Goal: Task Accomplishment & Management: Manage account settings

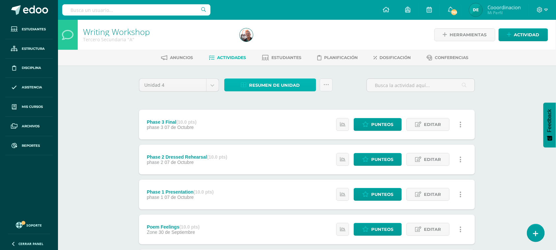
click at [303, 83] on link "Resumen de unidad" at bounding box center [270, 84] width 92 height 13
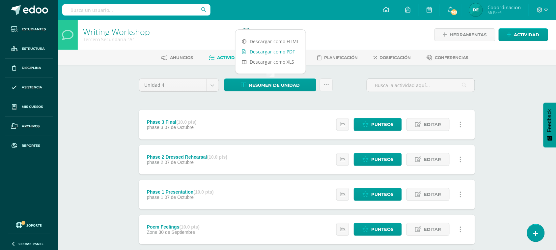
click at [290, 51] on link "Descargar como PDF" at bounding box center [270, 51] width 70 height 10
click at [129, 14] on input "text" at bounding box center [136, 9] width 148 height 11
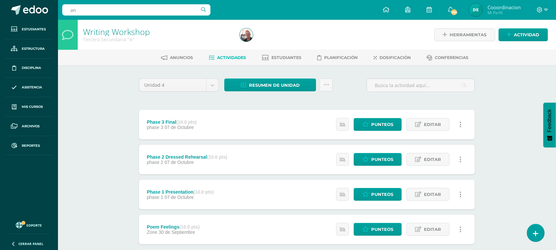
type input "a"
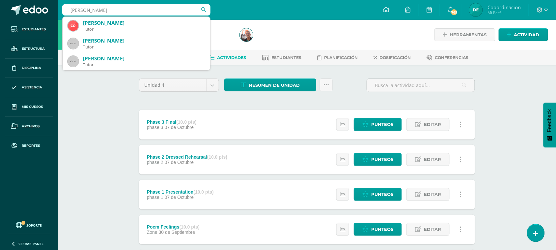
type input "ana mendoz"
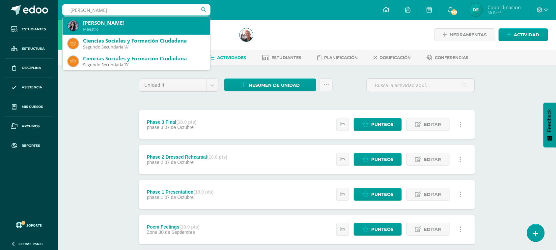
click at [116, 25] on div "[PERSON_NAME]" at bounding box center [144, 22] width 122 height 7
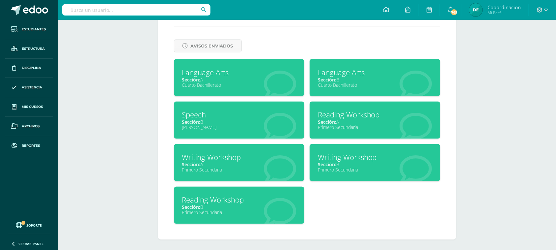
click at [207, 74] on div "Language Arts" at bounding box center [239, 72] width 114 height 10
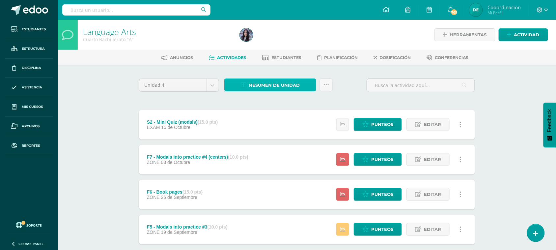
click at [248, 87] on link "Resumen de unidad" at bounding box center [270, 84] width 92 height 13
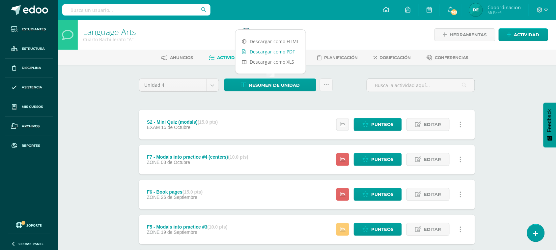
click at [283, 49] on link "Descargar como PDF" at bounding box center [270, 51] width 70 height 10
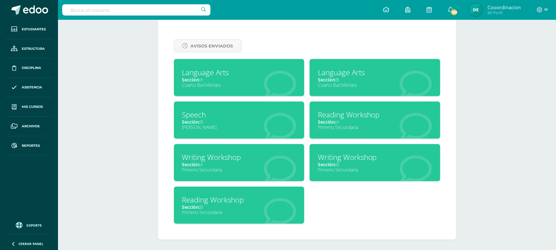
click at [334, 78] on span "Sección:" at bounding box center [327, 79] width 18 height 6
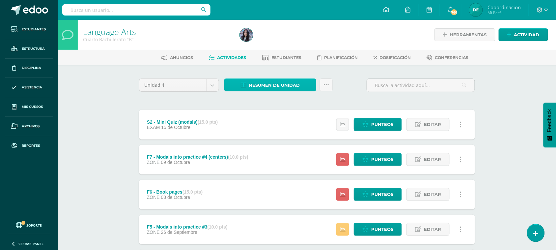
click at [282, 83] on span "Resumen de unidad" at bounding box center [274, 85] width 51 height 12
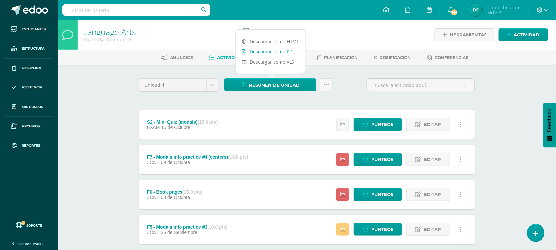
click at [284, 50] on link "Descargar como PDF" at bounding box center [270, 51] width 70 height 10
click at [132, 10] on input "text" at bounding box center [136, 9] width 148 height 11
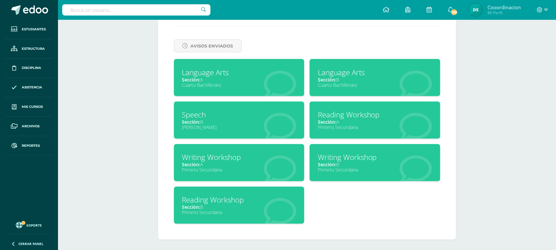
click at [329, 119] on span "Sección:" at bounding box center [327, 122] width 18 height 6
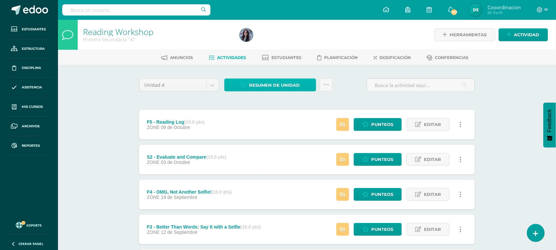
click at [262, 84] on span "Resumen de unidad" at bounding box center [274, 85] width 51 height 12
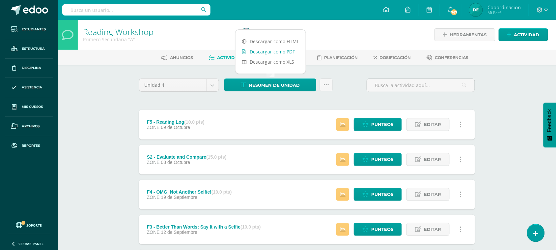
click at [274, 50] on link "Descargar como PDF" at bounding box center [270, 51] width 70 height 10
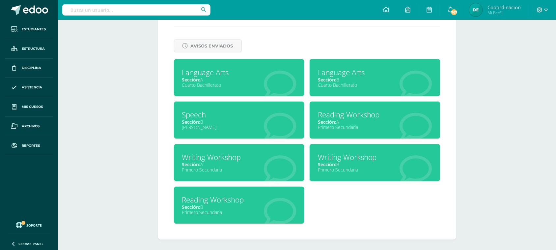
click at [199, 197] on div "Reading Workshop" at bounding box center [239, 200] width 114 height 10
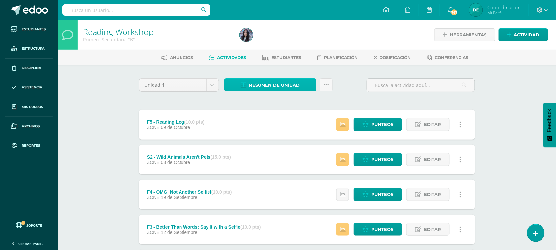
click at [279, 82] on span "Resumen de unidad" at bounding box center [274, 85] width 51 height 12
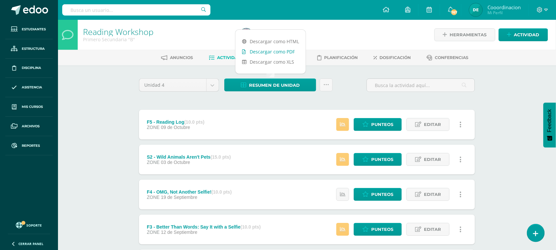
click at [281, 54] on link "Descargar como PDF" at bounding box center [270, 51] width 70 height 10
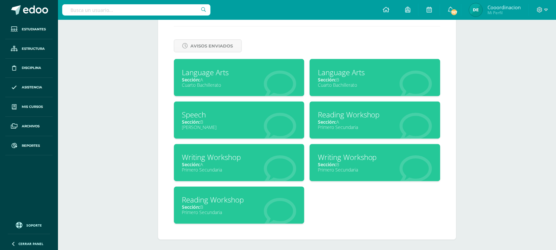
scroll to position [271, 0]
click at [206, 157] on div "Writing Workshop" at bounding box center [239, 157] width 114 height 10
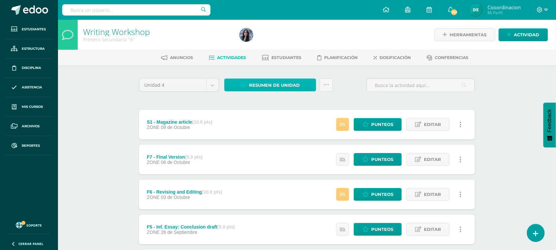
click at [256, 85] on span "Resumen de unidad" at bounding box center [274, 85] width 51 height 12
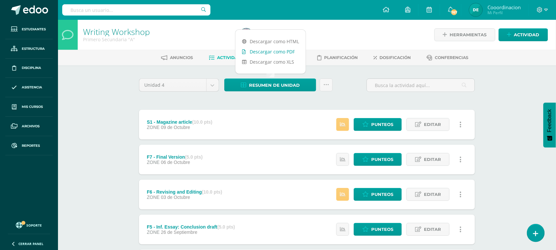
click at [264, 52] on link "Descargar como PDF" at bounding box center [270, 51] width 70 height 10
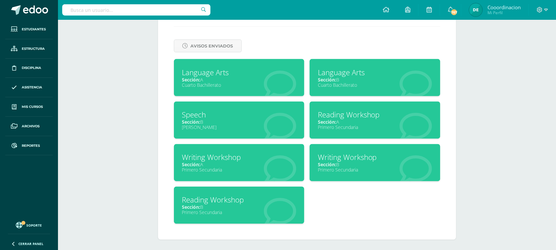
click at [336, 154] on div "Writing Workshop" at bounding box center [375, 157] width 114 height 10
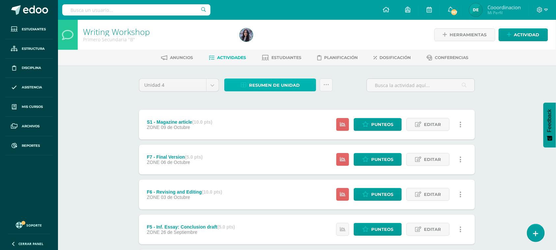
click at [281, 86] on span "Resumen de unidad" at bounding box center [274, 85] width 51 height 12
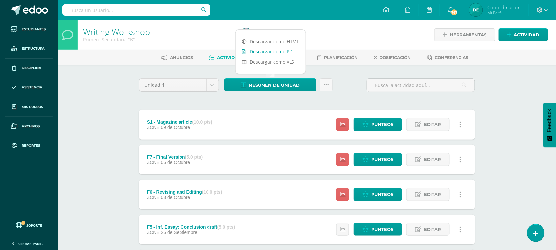
click at [284, 53] on link "Descargar como PDF" at bounding box center [270, 51] width 70 height 10
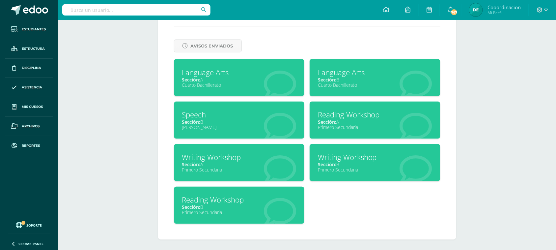
click at [119, 10] on input "text" at bounding box center [136, 9] width 148 height 11
type input "[PERSON_NAME]"
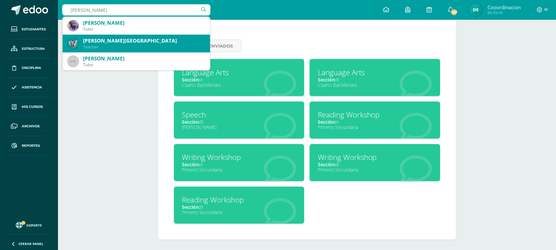
click at [101, 45] on div "Teacher" at bounding box center [144, 47] width 122 height 6
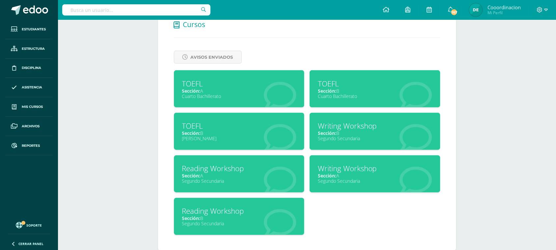
scroll to position [271, 0]
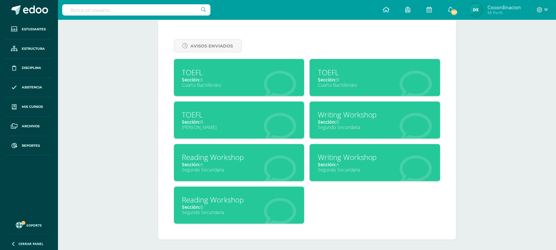
click at [197, 78] on span "Sección:" at bounding box center [191, 79] width 18 height 6
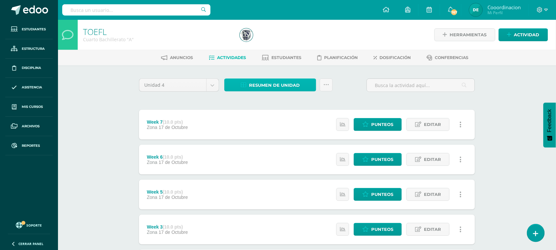
click at [268, 86] on span "Resumen de unidad" at bounding box center [274, 85] width 51 height 12
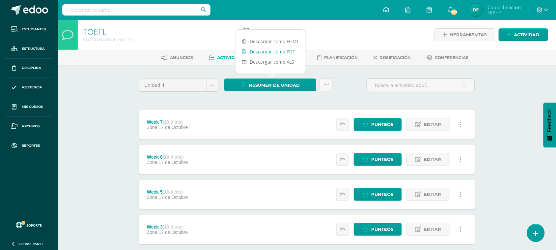
click at [268, 48] on link "Descargar como PDF" at bounding box center [270, 51] width 70 height 10
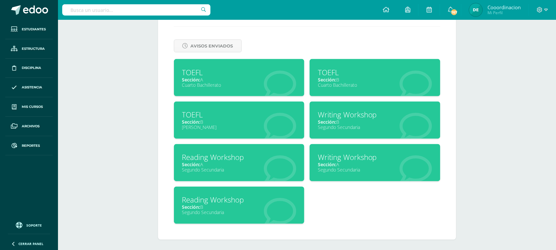
click at [329, 76] on span "Sección:" at bounding box center [327, 79] width 18 height 6
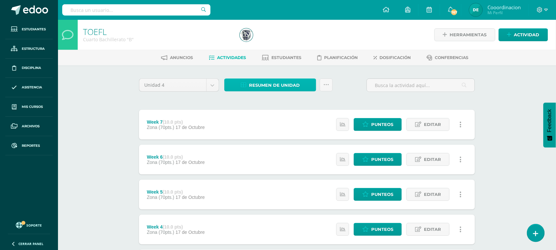
click at [274, 86] on span "Resumen de unidad" at bounding box center [274, 85] width 51 height 12
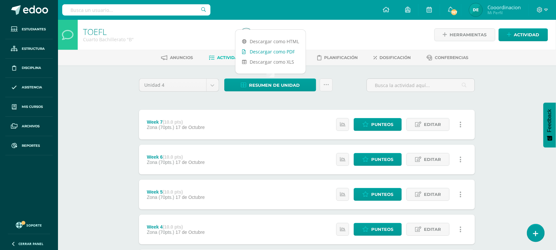
click at [286, 50] on link "Descargar como PDF" at bounding box center [270, 51] width 70 height 10
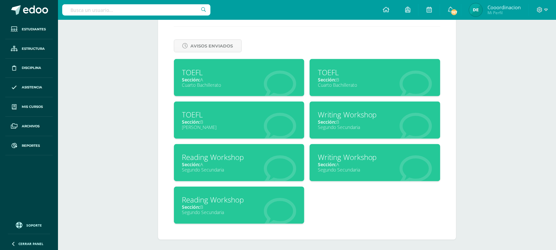
scroll to position [271, 0]
click at [195, 156] on div "Reading Workshop" at bounding box center [239, 157] width 114 height 10
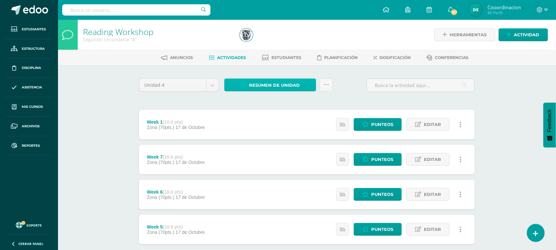
click at [269, 82] on span "Resumen de unidad" at bounding box center [274, 85] width 51 height 12
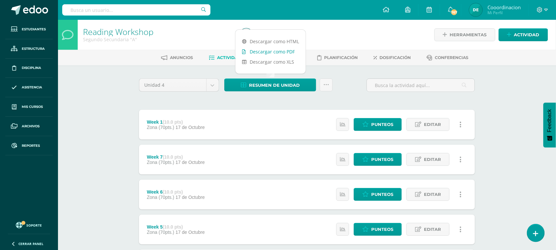
click at [272, 53] on link "Descargar como PDF" at bounding box center [270, 51] width 70 height 10
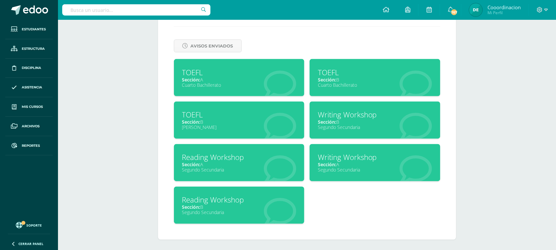
click at [201, 198] on div "Reading Workshop" at bounding box center [239, 200] width 114 height 10
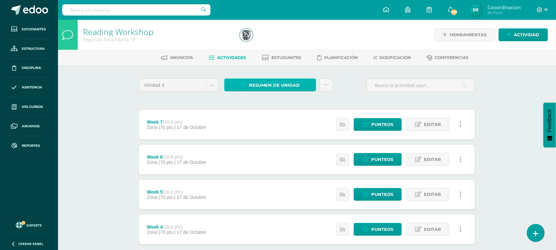
click at [280, 85] on span "Resumen de unidad" at bounding box center [274, 85] width 51 height 12
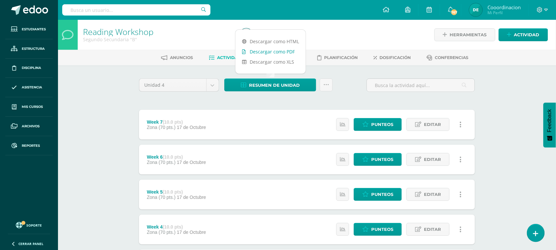
click at [281, 49] on link "Descargar como PDF" at bounding box center [270, 51] width 70 height 10
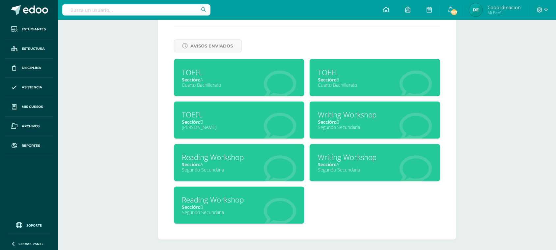
click at [335, 156] on div "Writing Workshop" at bounding box center [375, 157] width 114 height 10
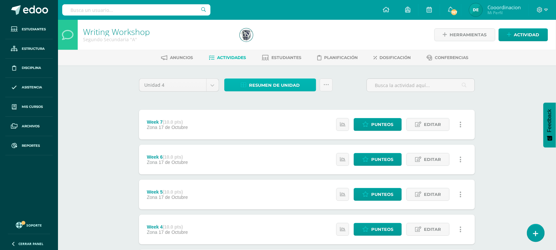
click at [291, 85] on span "Resumen de unidad" at bounding box center [274, 85] width 51 height 12
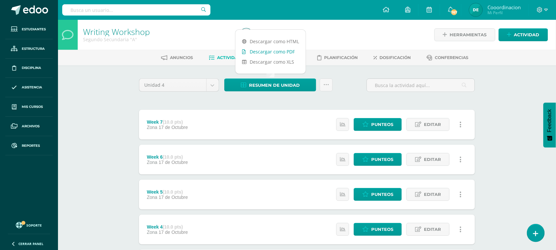
click at [291, 48] on link "Descargar como PDF" at bounding box center [270, 51] width 70 height 10
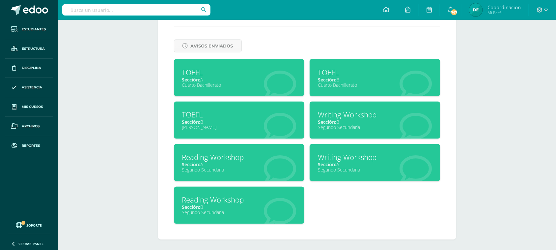
click at [330, 161] on span "Sección:" at bounding box center [327, 164] width 18 height 6
click at [339, 114] on div "Writing Workshop" at bounding box center [375, 115] width 114 height 10
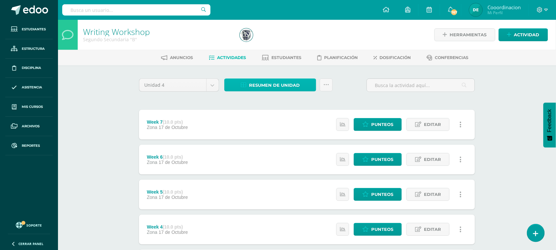
click at [285, 84] on span "Resumen de unidad" at bounding box center [274, 85] width 51 height 12
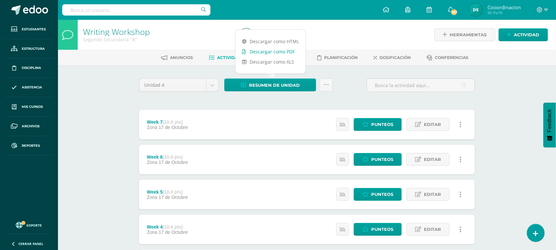
click at [282, 53] on link "Descargar como PDF" at bounding box center [270, 51] width 70 height 10
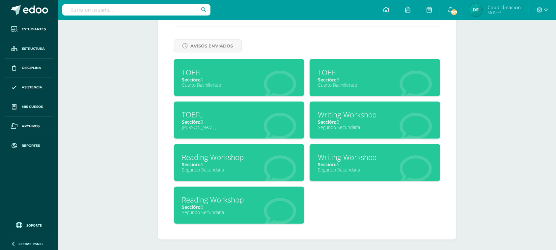
click at [121, 12] on input "text" at bounding box center [136, 9] width 148 height 11
type input "[PERSON_NAME]"
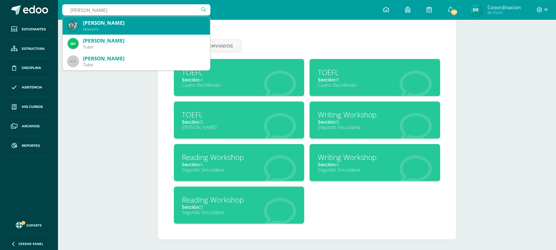
click at [107, 27] on div "Maestro" at bounding box center [144, 29] width 122 height 6
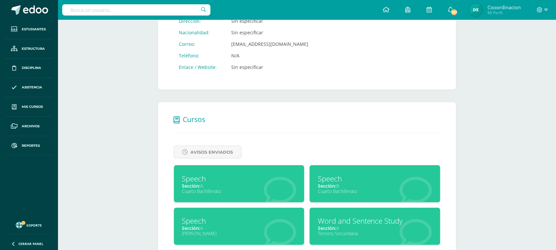
scroll to position [247, 0]
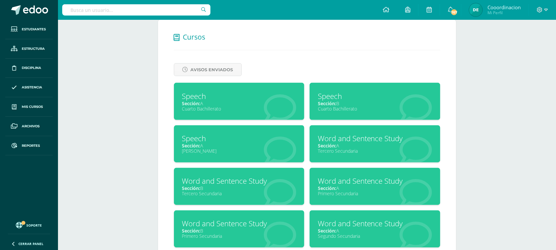
click at [175, 105] on div "Speech Sección: A Cuarto Bachillerato" at bounding box center [239, 101] width 131 height 37
click at [182, 105] on div "Cuarto Bachillerato" at bounding box center [239, 108] width 114 height 6
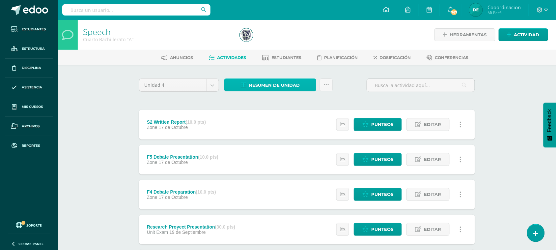
click at [303, 87] on link "Resumen de unidad" at bounding box center [270, 84] width 92 height 13
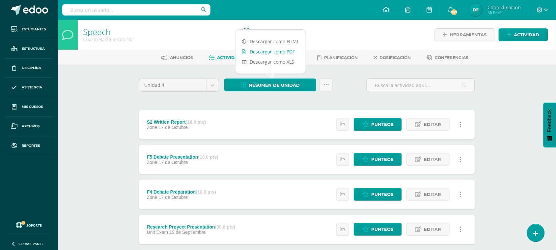
click at [272, 52] on link "Descargar como PDF" at bounding box center [270, 51] width 70 height 10
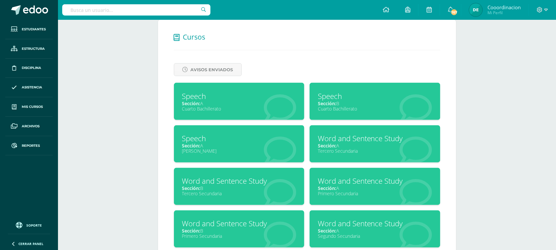
scroll to position [247, 0]
click at [331, 96] on div "Speech" at bounding box center [375, 96] width 114 height 10
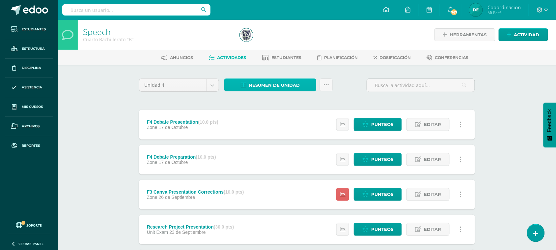
click at [284, 81] on span "Resumen de unidad" at bounding box center [274, 85] width 51 height 12
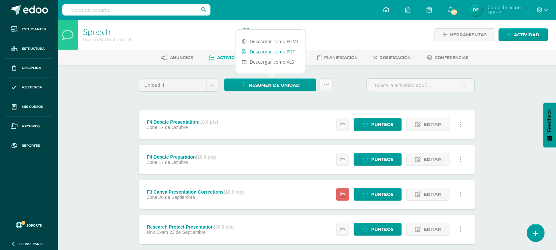
click at [269, 50] on link "Descargar como PDF" at bounding box center [270, 51] width 70 height 10
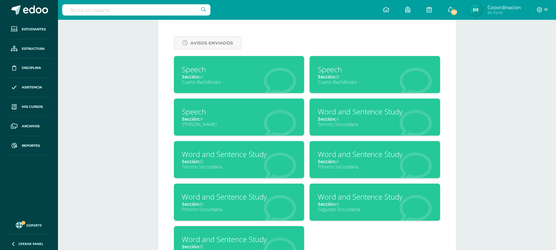
scroll to position [288, 0]
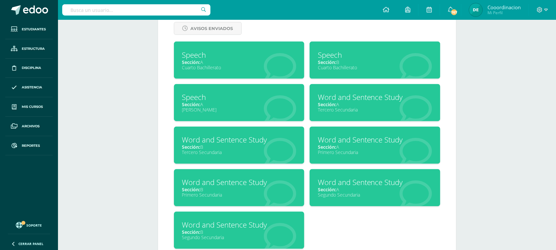
click at [334, 98] on div "Word and Sentence Study" at bounding box center [375, 97] width 114 height 10
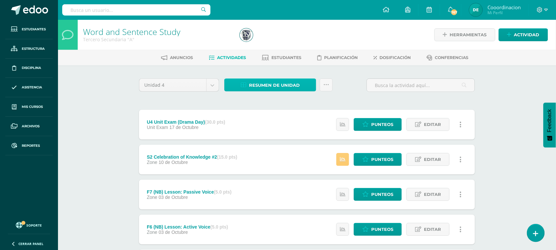
click at [283, 86] on span "Resumen de unidad" at bounding box center [274, 85] width 51 height 12
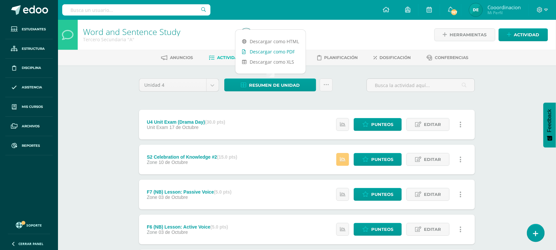
click at [287, 53] on link "Descargar como PDF" at bounding box center [270, 51] width 70 height 10
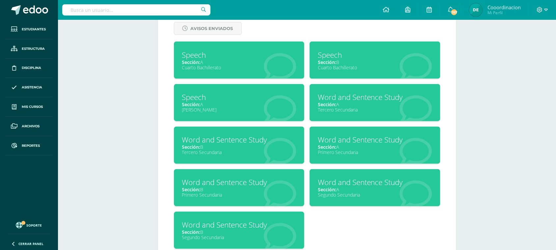
click at [205, 183] on div "Word and Sentence Study" at bounding box center [239, 182] width 114 height 10
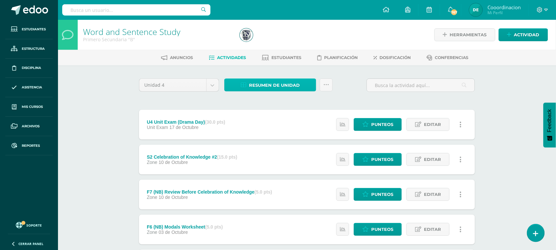
click at [277, 86] on span "Resumen de unidad" at bounding box center [274, 85] width 51 height 12
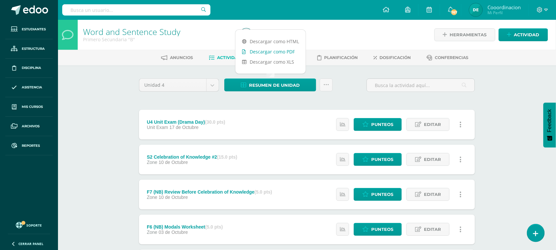
click at [278, 54] on link "Descargar como PDF" at bounding box center [270, 51] width 70 height 10
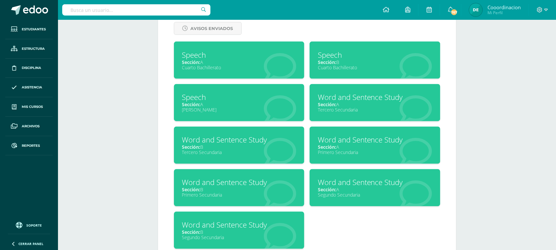
click at [342, 184] on div "Word and Sentence Study" at bounding box center [375, 182] width 114 height 10
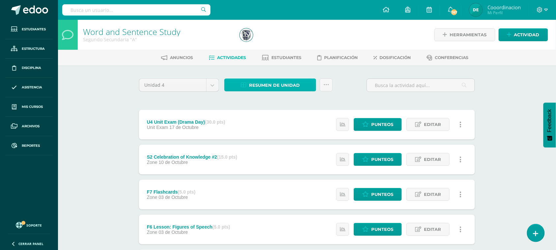
click at [277, 83] on span "Resumen de unidad" at bounding box center [274, 85] width 51 height 12
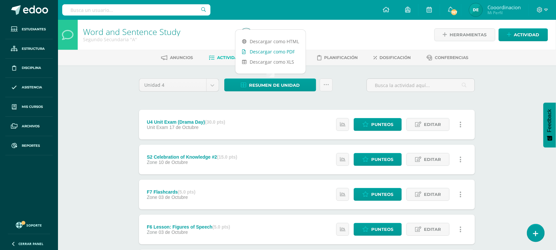
click at [278, 51] on link "Descargar como PDF" at bounding box center [270, 51] width 70 height 10
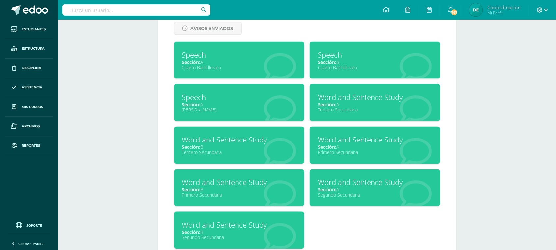
click at [210, 220] on div "Word and Sentence Study" at bounding box center [239, 225] width 114 height 10
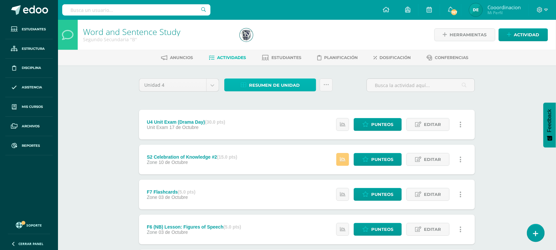
click at [284, 86] on span "Resumen de unidad" at bounding box center [274, 85] width 51 height 12
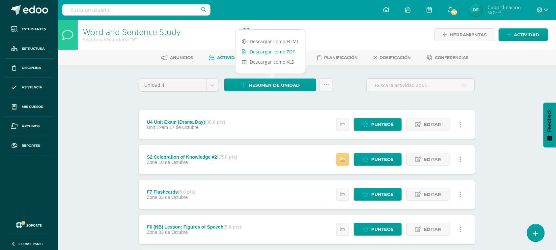
click at [281, 51] on link "Descargar como PDF" at bounding box center [270, 51] width 70 height 10
click at [148, 13] on input "text" at bounding box center [136, 9] width 148 height 11
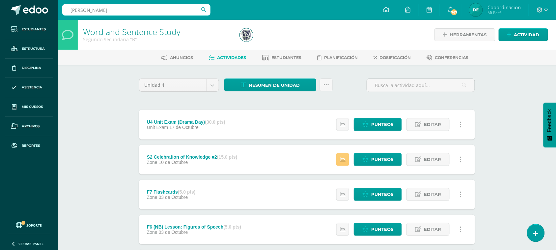
type input "fernando rivas"
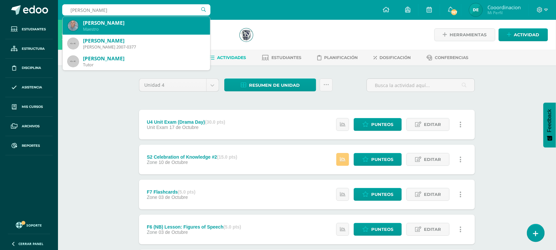
click at [114, 22] on div "Fernando Rivas" at bounding box center [144, 22] width 122 height 7
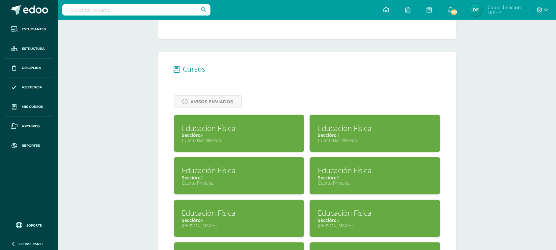
scroll to position [247, 0]
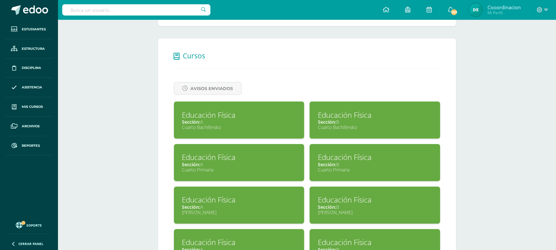
click at [219, 115] on div "Educación Física" at bounding box center [239, 115] width 114 height 10
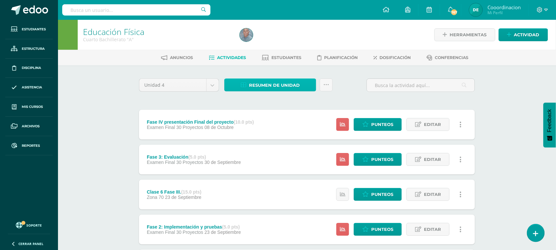
click at [264, 84] on span "Resumen de unidad" at bounding box center [274, 85] width 51 height 12
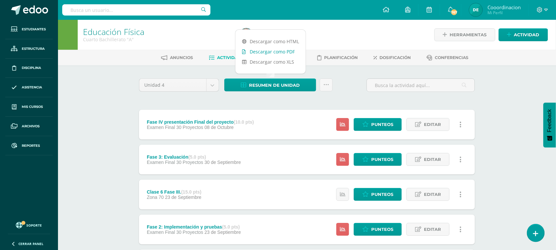
click at [273, 53] on link "Descargar como PDF" at bounding box center [270, 51] width 70 height 10
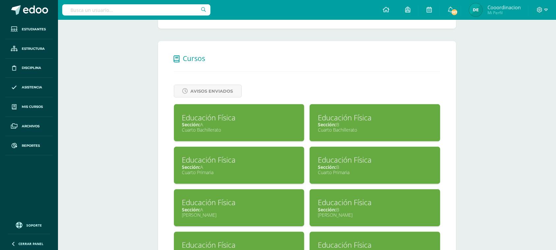
scroll to position [244, 0]
click at [345, 116] on div "Educación Física" at bounding box center [375, 117] width 114 height 10
click at [194, 121] on span "Sección:" at bounding box center [191, 124] width 18 height 6
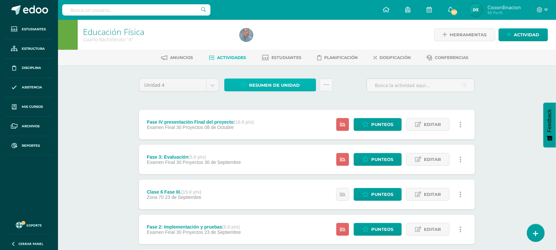
click at [260, 81] on span "Resumen de unidad" at bounding box center [274, 85] width 51 height 12
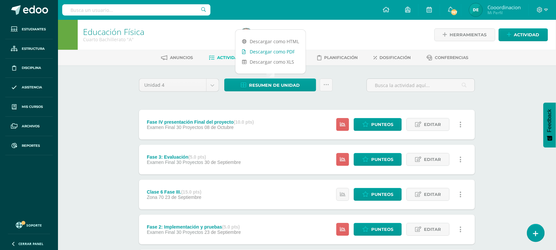
click at [280, 51] on link "Descargar como PDF" at bounding box center [270, 51] width 70 height 10
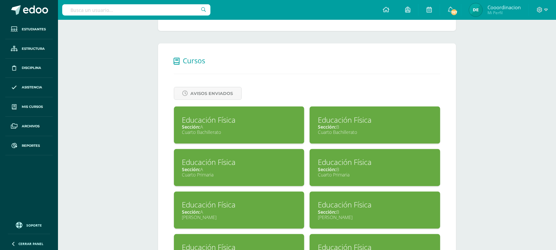
click at [334, 120] on div "Educación Física" at bounding box center [375, 120] width 114 height 10
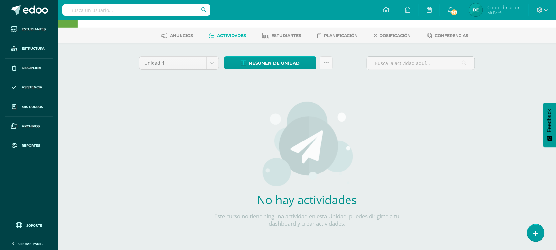
scroll to position [33, 0]
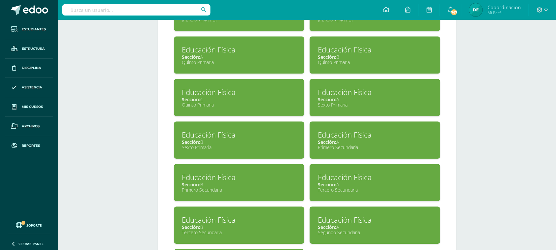
scroll to position [499, 0]
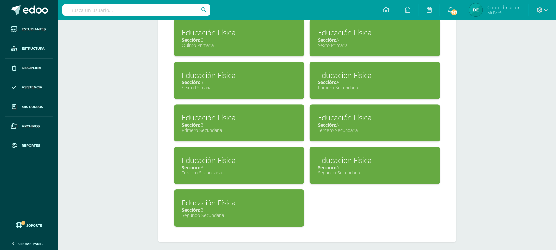
click at [331, 164] on span "Sección:" at bounding box center [327, 167] width 18 height 6
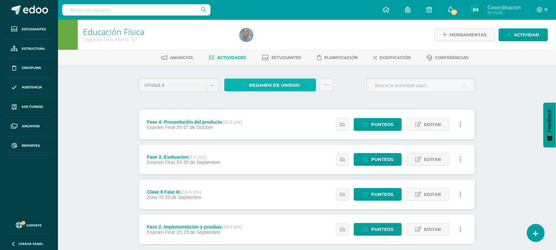
click at [286, 83] on span "Resumen de unidad" at bounding box center [274, 85] width 51 height 12
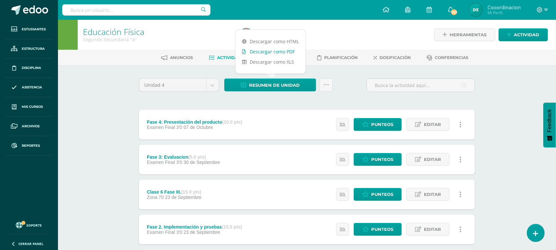
click at [266, 50] on link "Descargar como PDF" at bounding box center [270, 51] width 70 height 10
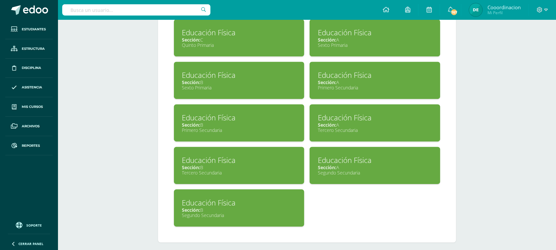
scroll to position [499, 0]
click at [205, 198] on div "Educación Física" at bounding box center [239, 202] width 114 height 10
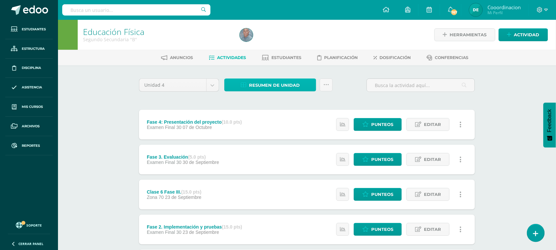
click at [288, 81] on span "Resumen de unidad" at bounding box center [274, 85] width 51 height 12
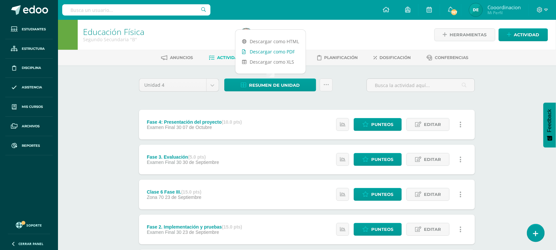
click at [277, 52] on link "Descargar como PDF" at bounding box center [270, 51] width 70 height 10
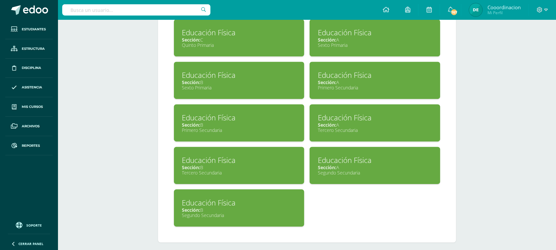
scroll to position [499, 0]
click at [330, 79] on span "Sección:" at bounding box center [327, 82] width 18 height 6
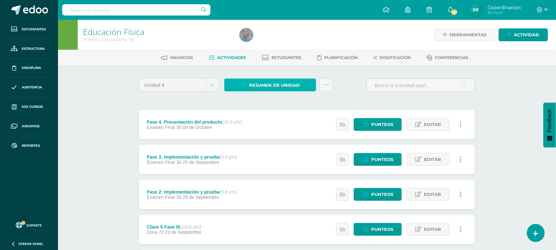
click at [275, 83] on span "Resumen de unidad" at bounding box center [274, 85] width 51 height 12
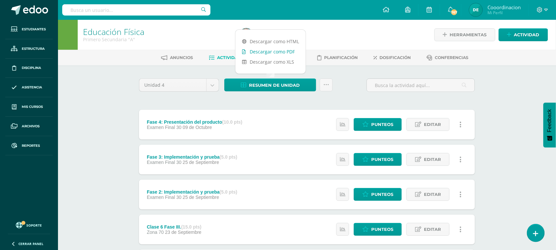
click at [275, 53] on link "Descargar como PDF" at bounding box center [270, 51] width 70 height 10
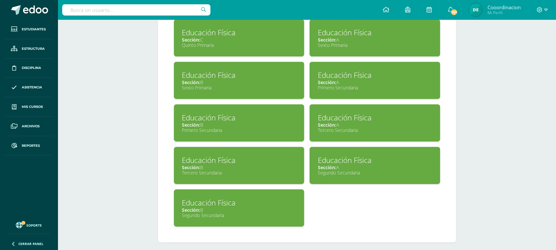
click at [331, 84] on div "Primero Secundaria" at bounding box center [375, 87] width 114 height 6
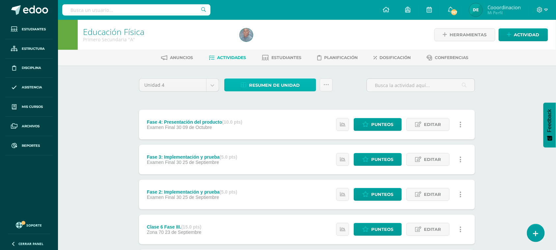
click at [265, 85] on span "Resumen de unidad" at bounding box center [274, 85] width 51 height 12
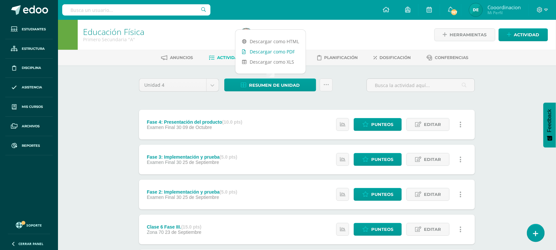
click at [270, 51] on link "Descargar como PDF" at bounding box center [270, 51] width 70 height 10
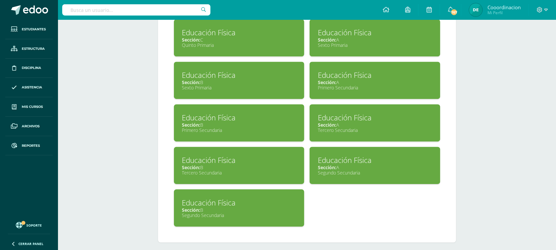
click at [196, 115] on div "Educación Física" at bounding box center [239, 117] width 114 height 10
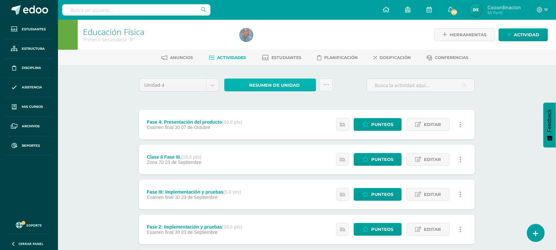
click at [284, 83] on span "Resumen de unidad" at bounding box center [274, 85] width 51 height 12
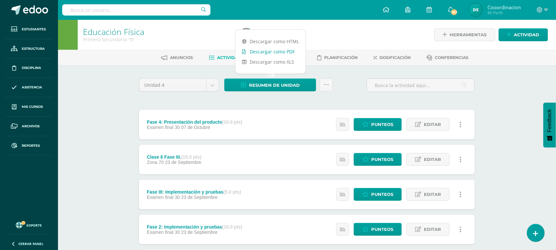
click at [292, 49] on link "Descargar como PDF" at bounding box center [270, 51] width 70 height 10
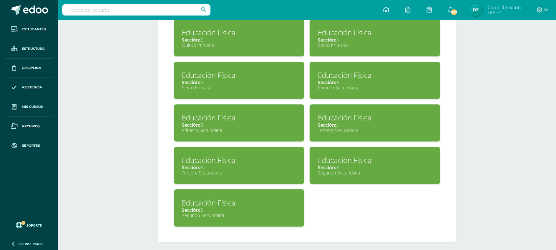
click at [338, 122] on div "Sección: A" at bounding box center [375, 124] width 114 height 6
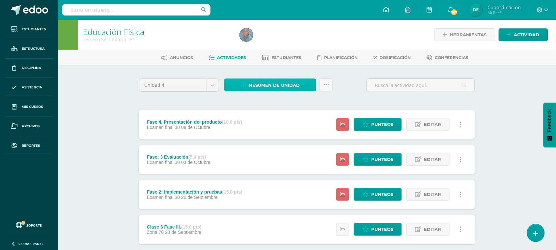
click at [276, 83] on span "Resumen de unidad" at bounding box center [274, 85] width 51 height 12
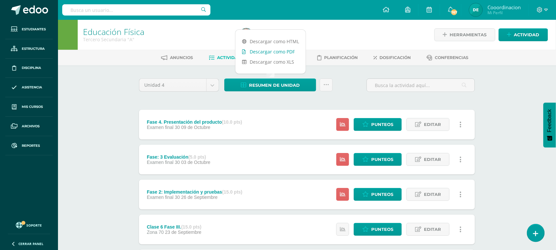
click at [276, 54] on link "Descargar como PDF" at bounding box center [270, 51] width 70 height 10
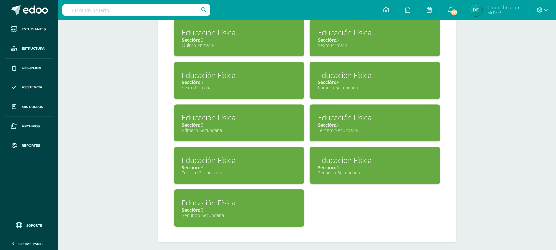
click at [116, 13] on input "text" at bounding box center [136, 9] width 148 height 11
type input "estuardo"
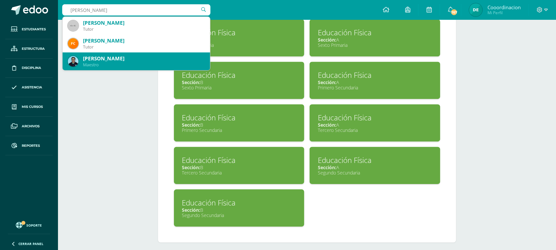
click at [100, 58] on div "[PERSON_NAME]" at bounding box center [144, 58] width 122 height 7
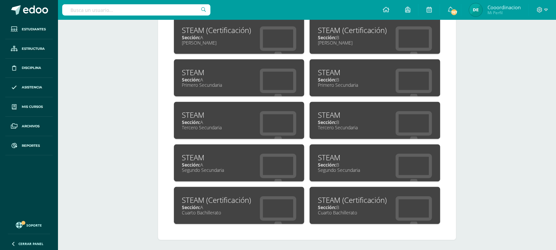
scroll to position [272, 0]
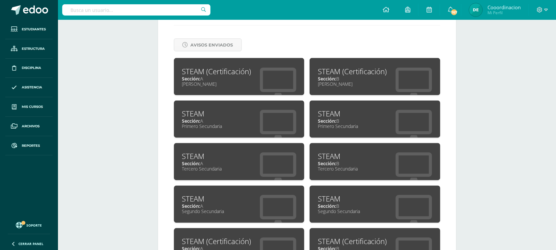
click at [192, 115] on div "STEAM" at bounding box center [239, 114] width 114 height 10
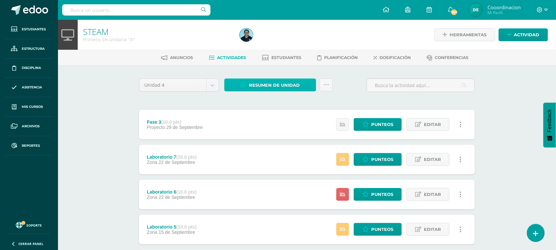
click at [268, 88] on span "Resumen de unidad" at bounding box center [274, 85] width 51 height 12
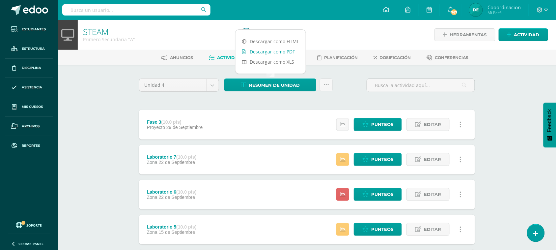
click at [271, 54] on link "Descargar como PDF" at bounding box center [270, 51] width 70 height 10
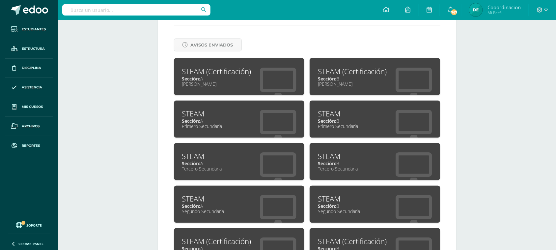
click at [328, 119] on span "Sección:" at bounding box center [327, 121] width 18 height 6
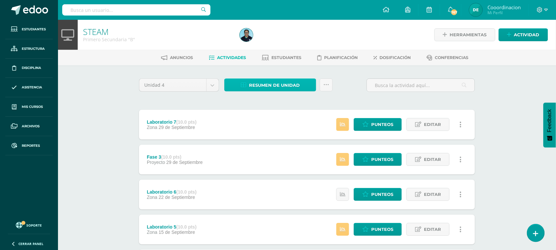
click at [267, 82] on span "Resumen de unidad" at bounding box center [274, 85] width 51 height 12
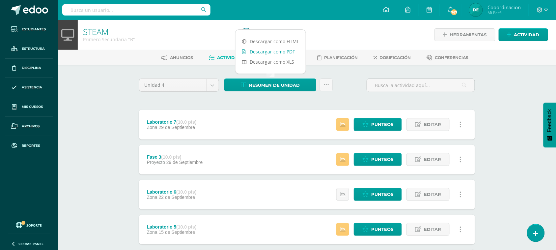
click at [277, 54] on link "Descargar como PDF" at bounding box center [270, 51] width 70 height 10
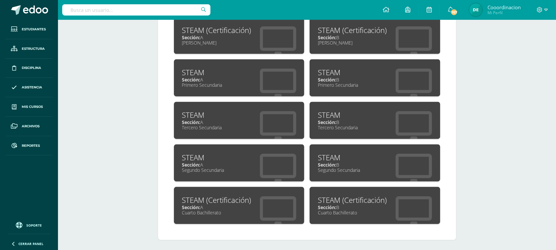
scroll to position [272, 0]
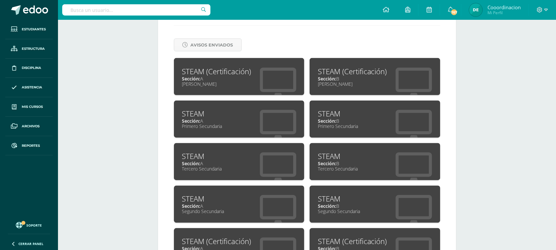
click at [186, 208] on div "Segundo Secundaria" at bounding box center [239, 211] width 114 height 6
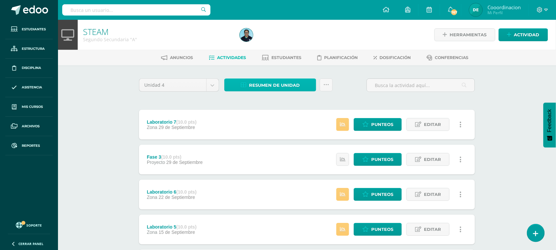
click at [272, 86] on span "Resumen de unidad" at bounding box center [274, 85] width 51 height 12
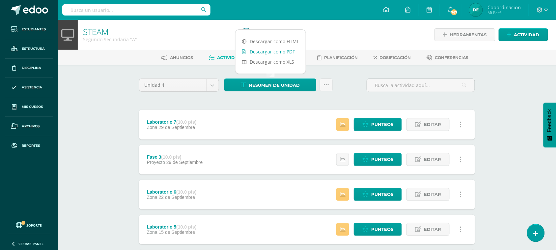
click at [287, 51] on link "Descargar como PDF" at bounding box center [270, 51] width 70 height 10
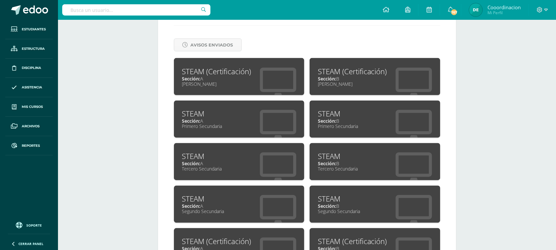
click at [332, 204] on span "Sección:" at bounding box center [327, 206] width 18 height 6
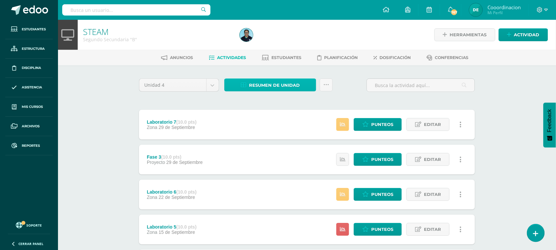
click at [292, 86] on span "Resumen de unidad" at bounding box center [274, 85] width 51 height 12
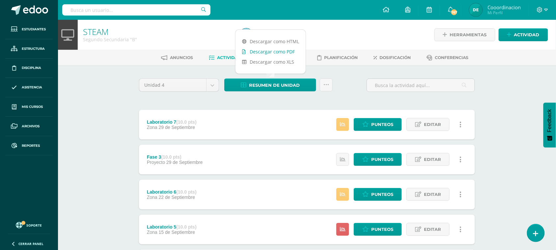
click at [286, 48] on link "Descargar como PDF" at bounding box center [270, 51] width 70 height 10
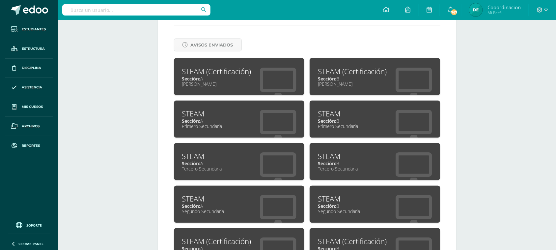
scroll to position [313, 0]
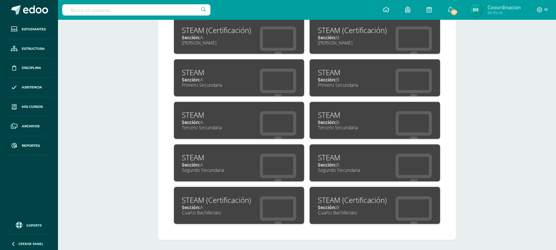
click at [195, 115] on div "STEAM" at bounding box center [239, 115] width 114 height 10
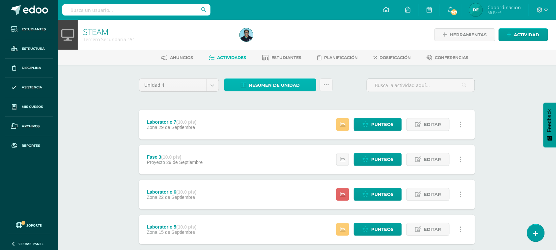
click at [287, 83] on span "Resumen de unidad" at bounding box center [274, 85] width 51 height 12
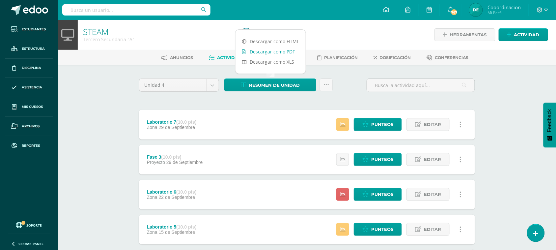
click at [279, 53] on link "Descargar como PDF" at bounding box center [270, 51] width 70 height 10
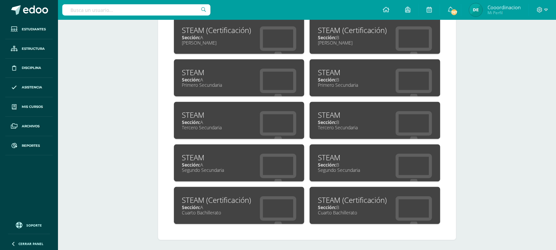
click at [335, 119] on span "Sección:" at bounding box center [327, 122] width 18 height 6
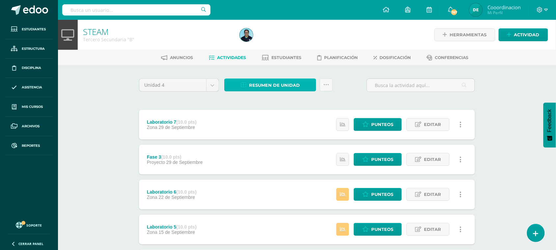
click at [263, 84] on span "Resumen de unidad" at bounding box center [274, 85] width 51 height 12
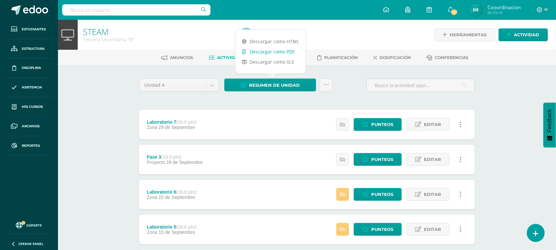
click at [270, 53] on link "Descargar como PDF" at bounding box center [270, 51] width 70 height 10
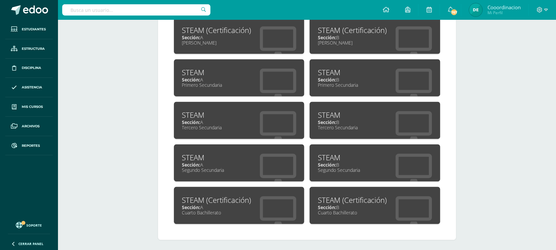
click at [193, 120] on span "Sección:" at bounding box center [191, 122] width 18 height 6
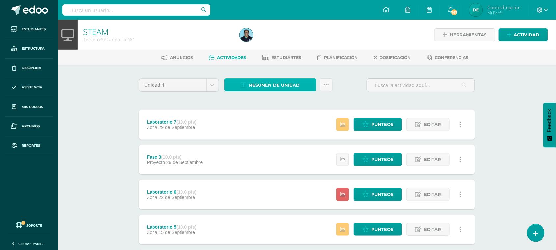
click at [281, 91] on span "Resumen de unidad" at bounding box center [274, 85] width 51 height 12
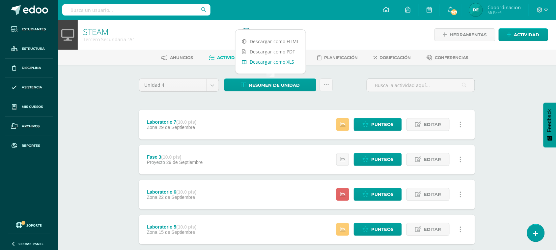
click at [278, 57] on link "Descargar como XLS" at bounding box center [270, 62] width 70 height 10
click at [277, 51] on link "Descargar como PDF" at bounding box center [270, 51] width 70 height 10
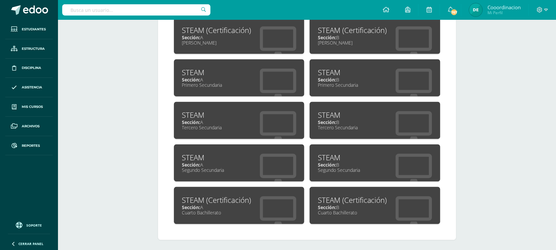
click at [189, 196] on div "STEAM (Certificación)" at bounding box center [239, 200] width 114 height 10
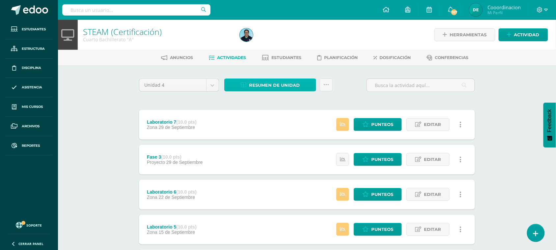
click at [267, 81] on span "Resumen de unidad" at bounding box center [274, 85] width 51 height 12
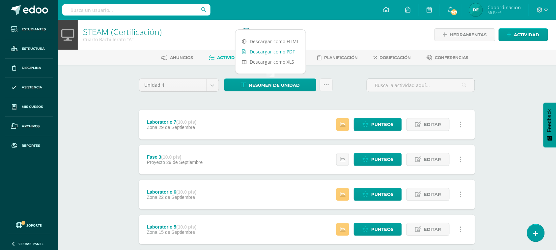
click at [276, 50] on link "Descargar como PDF" at bounding box center [270, 51] width 70 height 10
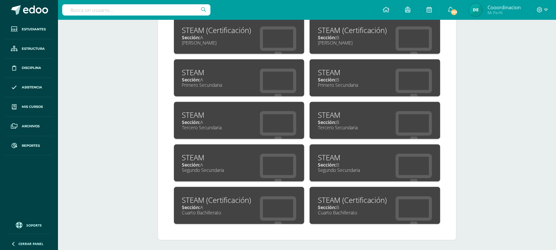
click at [357, 198] on div "STEAM (Certificación)" at bounding box center [375, 200] width 114 height 10
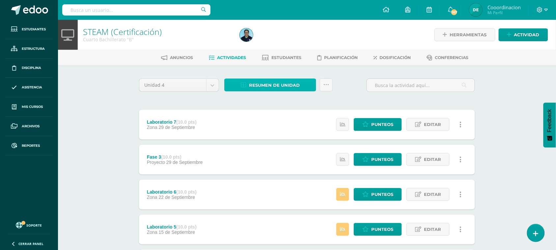
click at [271, 81] on span "Resumen de unidad" at bounding box center [274, 85] width 51 height 12
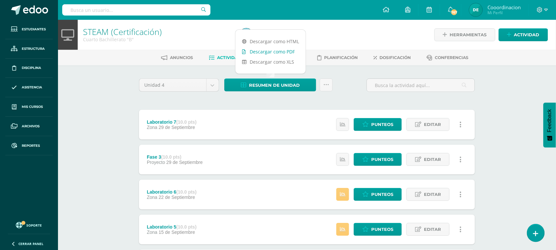
click at [279, 52] on link "Descargar como PDF" at bounding box center [270, 51] width 70 height 10
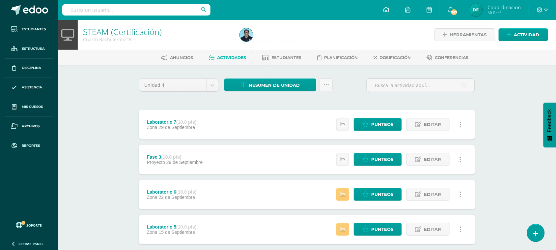
click at [118, 10] on input "text" at bounding box center [136, 9] width 148 height 11
type input "diego martinz"
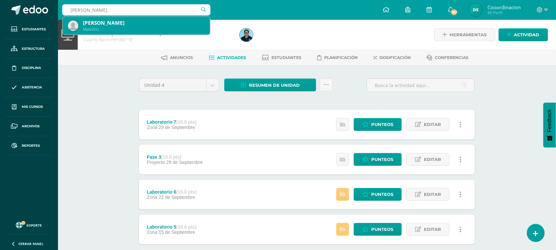
click at [105, 26] on div "Diego Martinez" at bounding box center [144, 22] width 122 height 7
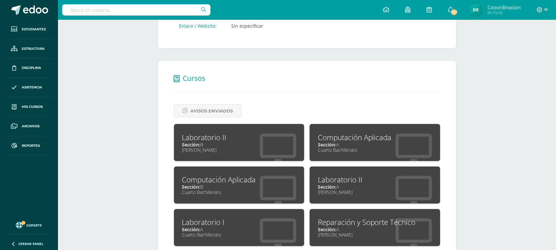
scroll to position [247, 0]
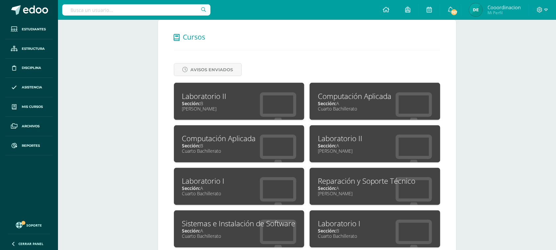
click at [334, 103] on span "Sección:" at bounding box center [327, 103] width 18 height 6
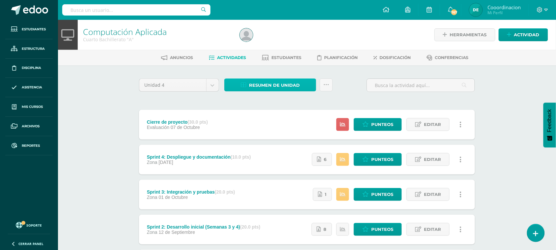
drag, startPoint x: 287, startPoint y: 84, endPoint x: 298, endPoint y: 80, distance: 11.7
click at [286, 84] on span "Resumen de unidad" at bounding box center [274, 85] width 51 height 12
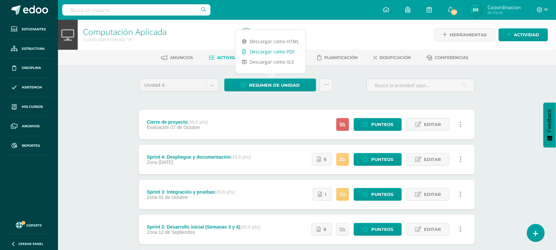
click at [280, 53] on link "Descargar como PDF" at bounding box center [270, 51] width 70 height 10
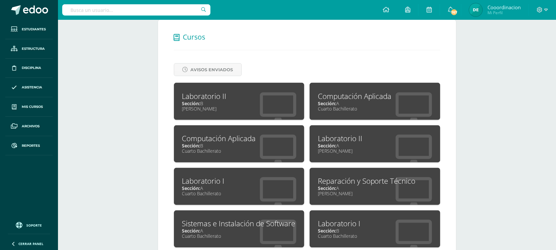
click at [210, 141] on div "Computación Aplicada" at bounding box center [239, 138] width 114 height 10
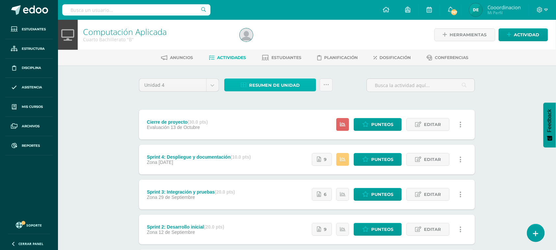
click at [272, 86] on span "Resumen de unidad" at bounding box center [274, 85] width 51 height 12
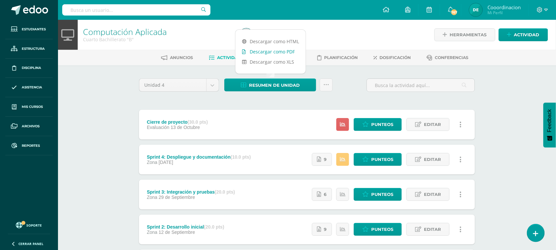
click at [275, 52] on link "Descargar como PDF" at bounding box center [270, 51] width 70 height 10
click at [100, 10] on input "text" at bounding box center [136, 9] width 148 height 11
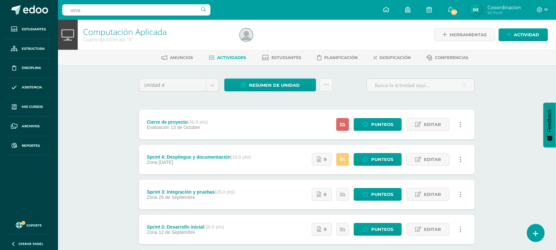
type input "osval"
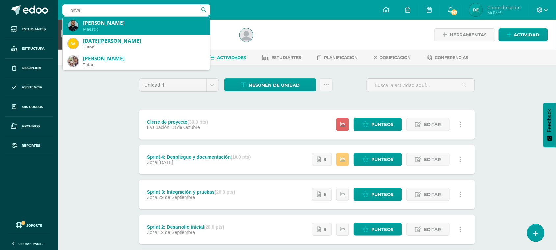
click at [100, 23] on div "[PERSON_NAME]" at bounding box center [144, 22] width 122 height 7
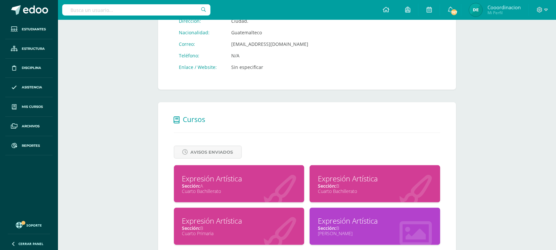
scroll to position [206, 0]
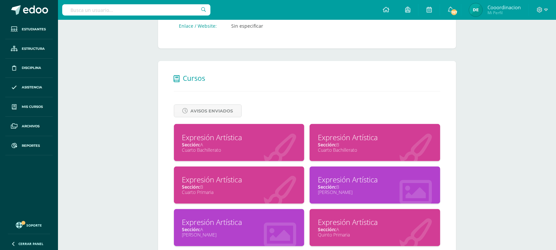
click at [234, 135] on div "Expresión Artística" at bounding box center [239, 137] width 114 height 10
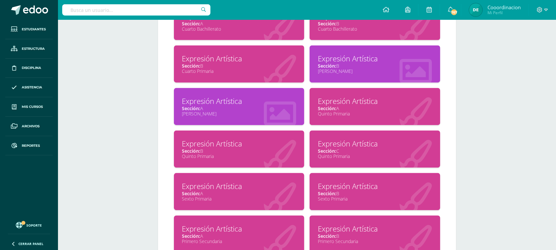
scroll to position [368, 0]
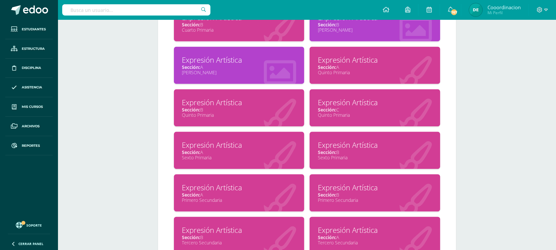
click at [222, 186] on div "Expresión Artística" at bounding box center [239, 187] width 114 height 10
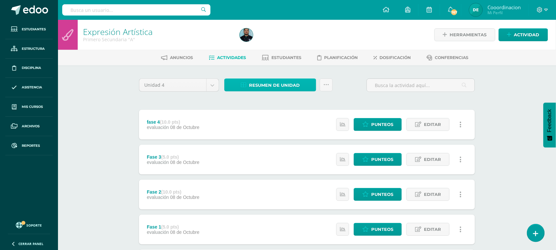
click at [263, 86] on span "Resumen de unidad" at bounding box center [274, 85] width 51 height 12
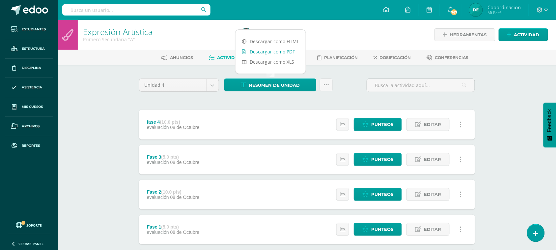
click at [271, 54] on link "Descargar como PDF" at bounding box center [270, 51] width 70 height 10
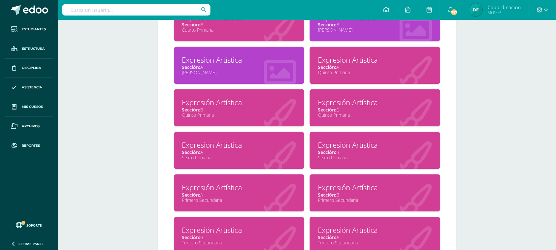
click at [345, 183] on div "Expresión Artística" at bounding box center [375, 187] width 114 height 10
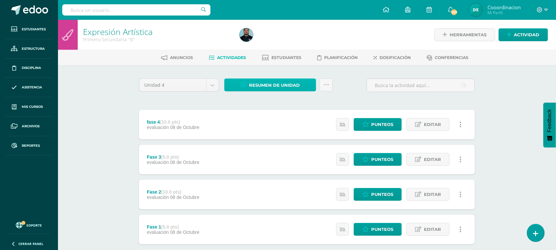
click at [286, 81] on span "Resumen de unidad" at bounding box center [274, 85] width 51 height 12
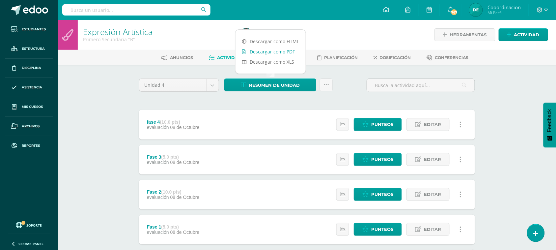
click at [279, 53] on link "Descargar como PDF" at bounding box center [270, 51] width 70 height 10
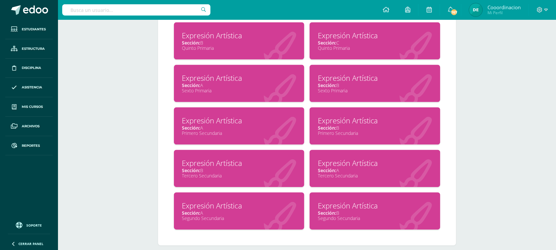
scroll to position [438, 0]
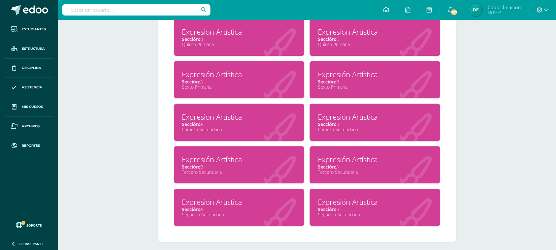
click at [203, 206] on div "Sección: A" at bounding box center [239, 209] width 114 height 6
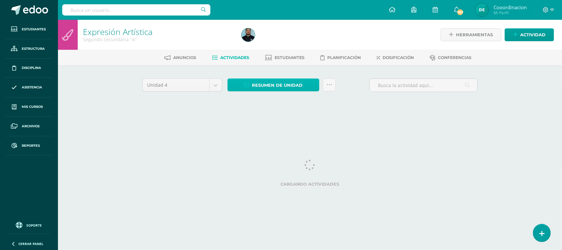
click at [277, 85] on span "Resumen de unidad" at bounding box center [277, 85] width 51 height 12
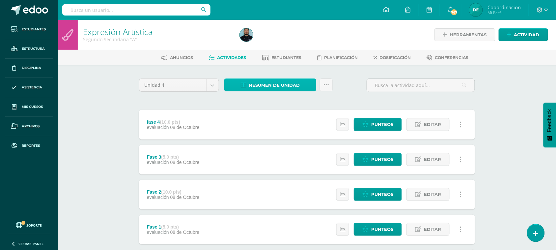
click at [277, 84] on span "Resumen de unidad" at bounding box center [274, 85] width 51 height 12
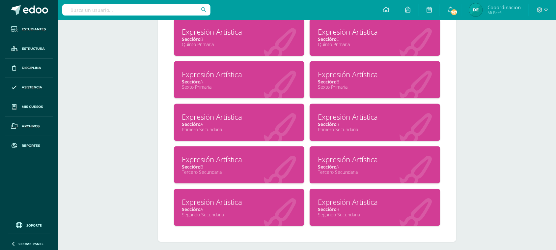
click at [198, 206] on span "Sección:" at bounding box center [191, 209] width 18 height 6
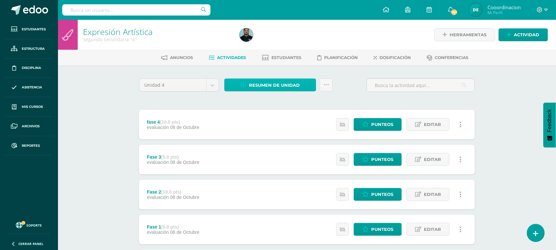
click at [273, 82] on span "Resumen de unidad" at bounding box center [274, 85] width 51 height 12
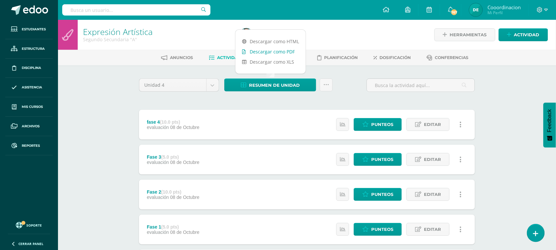
click at [275, 54] on link "Descargar como PDF" at bounding box center [270, 51] width 70 height 10
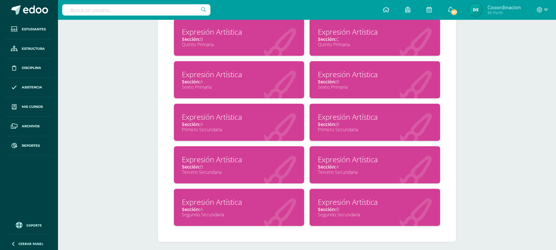
drag, startPoint x: 337, startPoint y: 200, endPoint x: 326, endPoint y: 199, distance: 11.6
click at [336, 200] on div "Expresión Artística" at bounding box center [375, 202] width 114 height 10
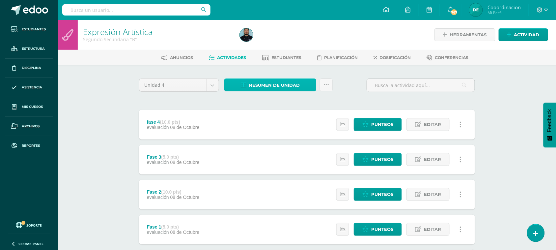
click at [262, 83] on span "Resumen de unidad" at bounding box center [274, 85] width 51 height 12
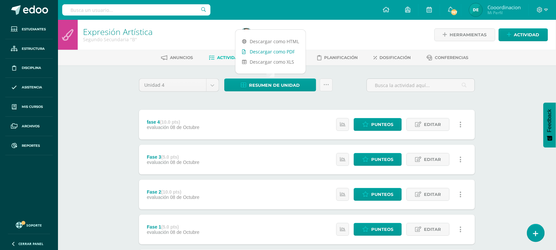
click at [269, 52] on link "Descargar como PDF" at bounding box center [270, 51] width 70 height 10
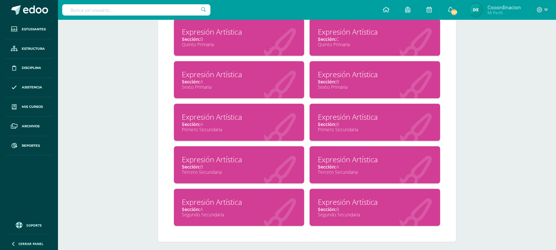
click at [206, 154] on div "Expresión Artística" at bounding box center [239, 159] width 114 height 10
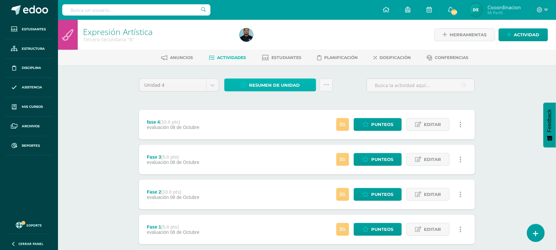
click at [278, 87] on span "Resumen de unidad" at bounding box center [274, 85] width 51 height 12
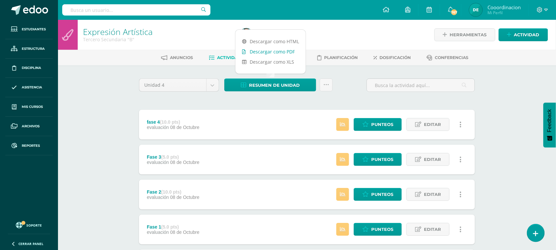
click at [279, 50] on link "Descargar como PDF" at bounding box center [270, 51] width 70 height 10
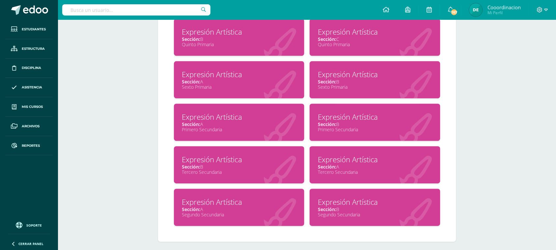
click at [331, 163] on span "Sección:" at bounding box center [327, 166] width 18 height 6
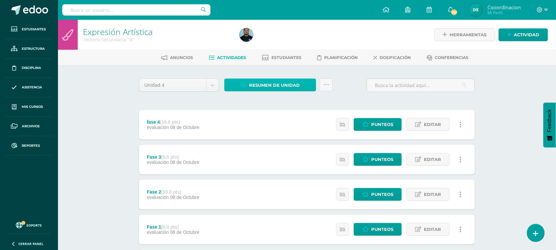
click at [264, 83] on span "Resumen de unidad" at bounding box center [274, 85] width 51 height 12
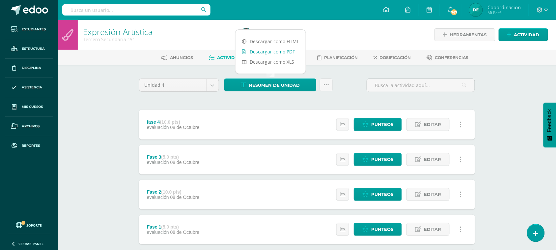
click at [274, 53] on link "Descargar como PDF" at bounding box center [270, 51] width 70 height 10
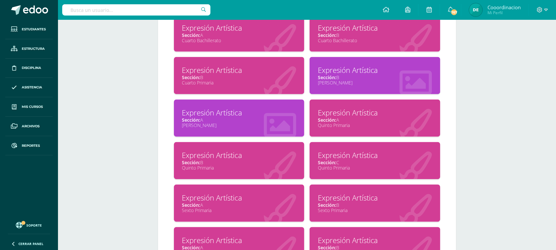
scroll to position [274, 0]
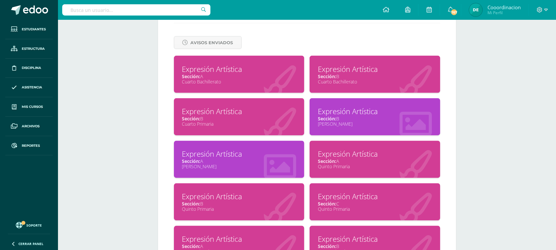
click at [232, 74] on div "Sección: A" at bounding box center [239, 76] width 114 height 6
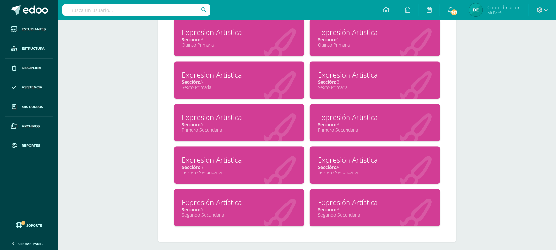
scroll to position [438, 0]
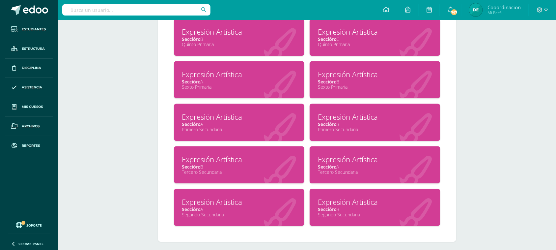
click at [107, 9] on input "text" at bounding box center [136, 9] width 148 height 11
drag, startPoint x: 102, startPoint y: 7, endPoint x: 66, endPoint y: 15, distance: 37.1
click at [66, 14] on input "arely" at bounding box center [136, 9] width 148 height 11
drag, startPoint x: 103, startPoint y: 17, endPoint x: 55, endPoint y: 25, distance: 49.0
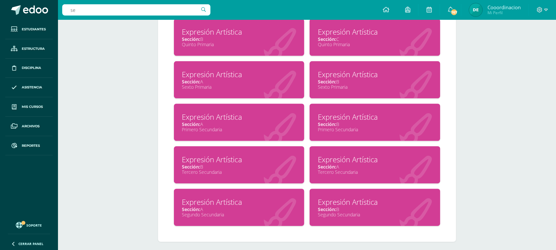
type input "e"
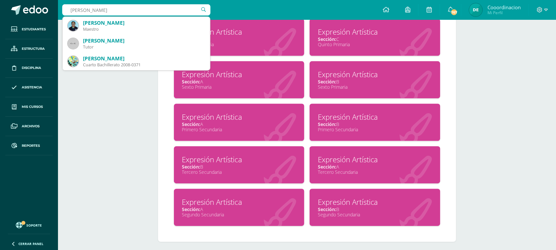
type input "estuardo gutier"
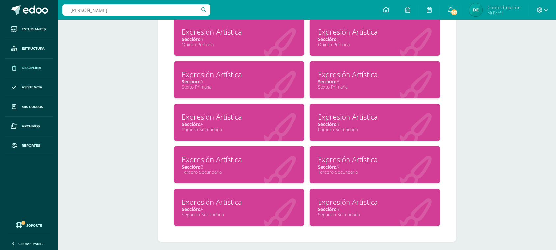
click at [28, 69] on span "Disciplina" at bounding box center [31, 67] width 19 height 5
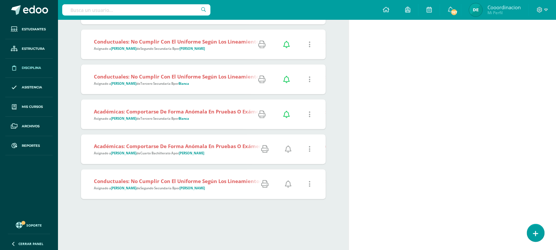
scroll to position [250, 0]
click at [287, 150] on icon at bounding box center [288, 148] width 7 height 7
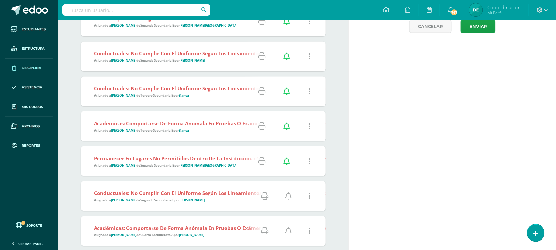
scroll to position [206, 0]
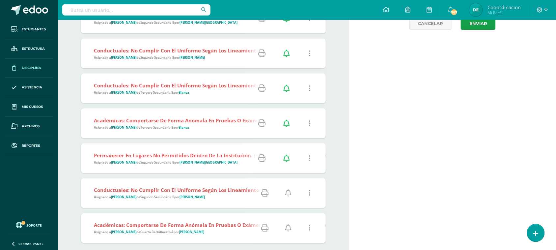
click at [286, 191] on icon at bounding box center [288, 192] width 7 height 7
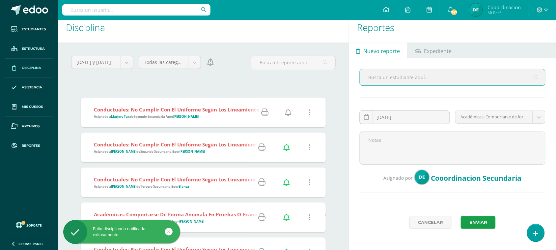
scroll to position [172, 0]
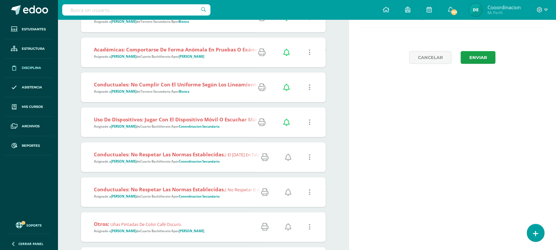
click at [286, 155] on icon at bounding box center [288, 156] width 7 height 7
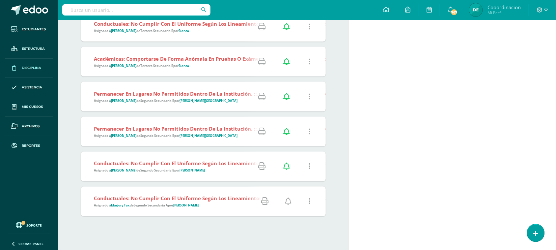
scroll to position [247, 0]
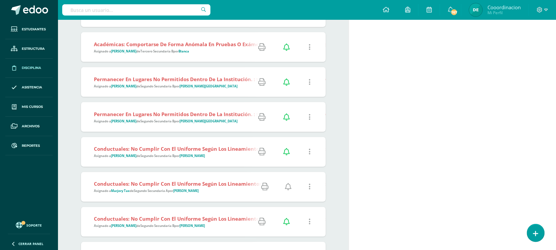
click at [289, 185] on icon at bounding box center [288, 186] width 7 height 7
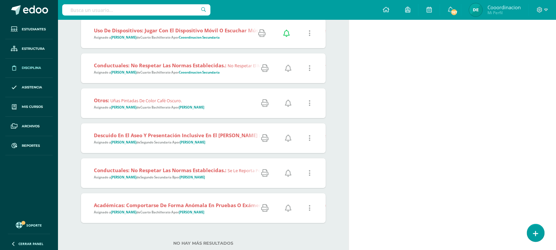
scroll to position [595, 0]
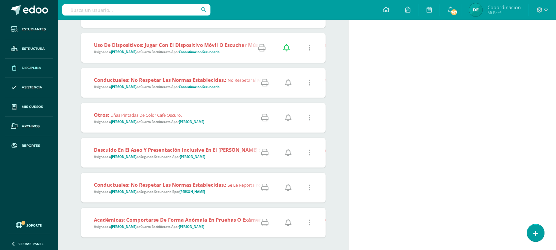
click at [285, 79] on icon at bounding box center [288, 82] width 7 height 7
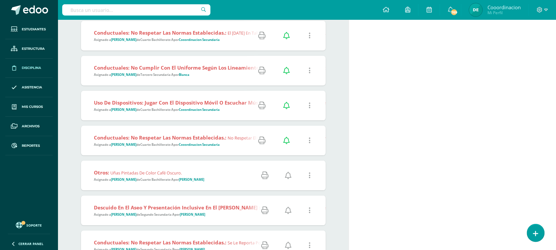
scroll to position [538, 0]
click at [289, 174] on icon at bounding box center [288, 174] width 7 height 7
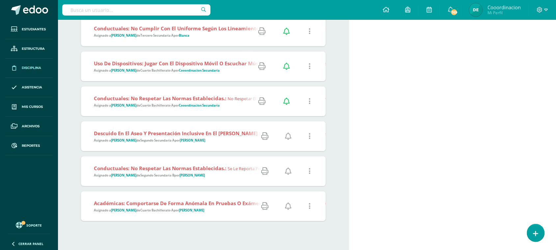
scroll to position [599, 0]
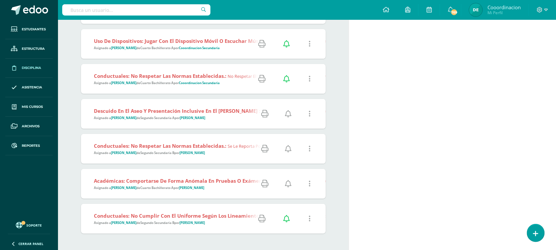
click at [285, 115] on icon at bounding box center [288, 113] width 7 height 7
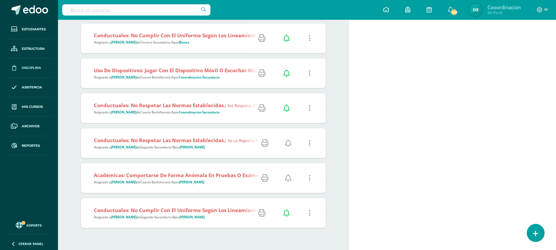
scroll to position [579, 0]
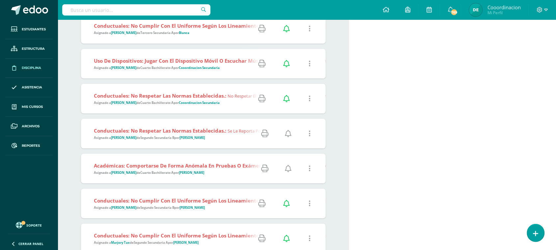
click at [288, 134] on icon at bounding box center [288, 133] width 7 height 7
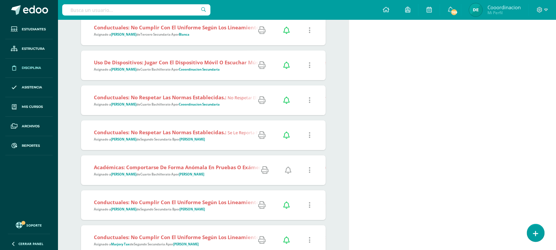
scroll to position [579, 0]
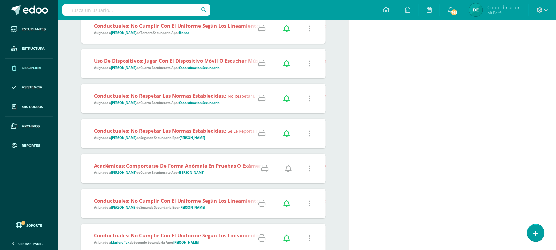
click at [286, 168] on icon at bounding box center [288, 168] width 7 height 7
